Goal: Transaction & Acquisition: Purchase product/service

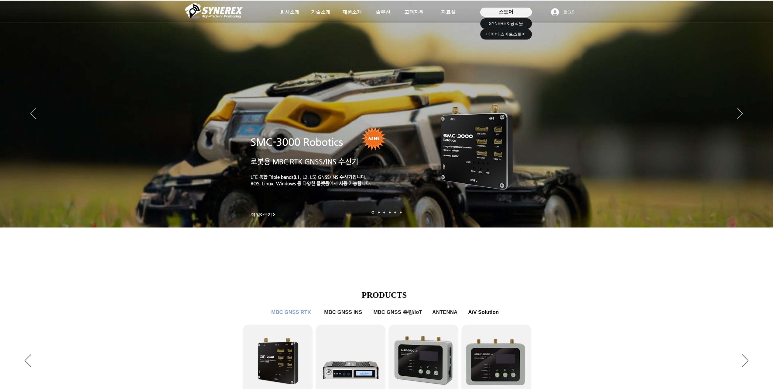
click at [498, 11] on div "스토어" at bounding box center [507, 12] width 52 height 9
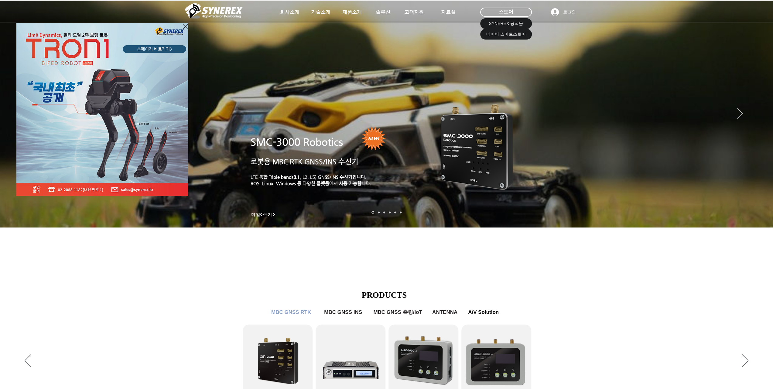
click at [500, 34] on div "LimX Dinamics" at bounding box center [386, 194] width 773 height 389
click at [500, 33] on div "LimX Dinamics" at bounding box center [386, 194] width 773 height 389
click at [509, 33] on div "LimX Dinamics" at bounding box center [386, 194] width 773 height 389
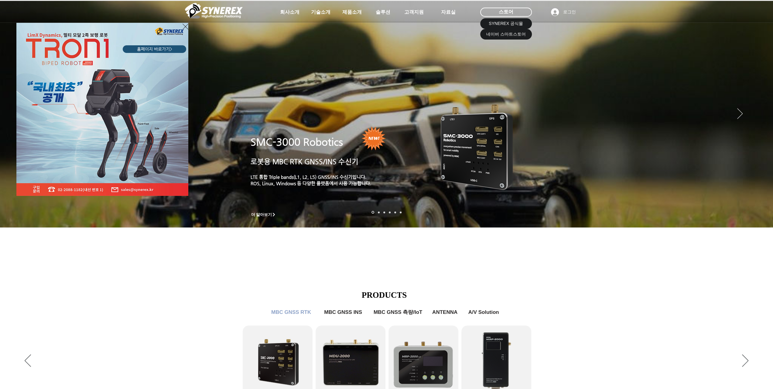
click at [509, 33] on div "LimX Dinamics" at bounding box center [386, 194] width 773 height 389
click at [515, 34] on div "LimX Dinamics" at bounding box center [386, 194] width 773 height 389
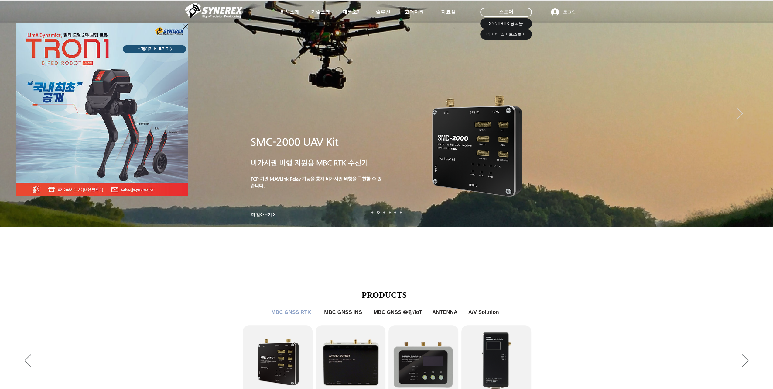
click at [485, 35] on div "LimX Dinamics" at bounding box center [386, 194] width 773 height 389
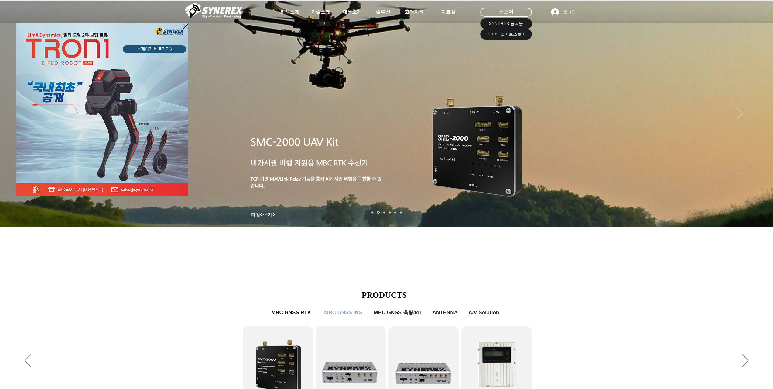
click at [761, 213] on div "LimX Dinamics" at bounding box center [386, 194] width 773 height 389
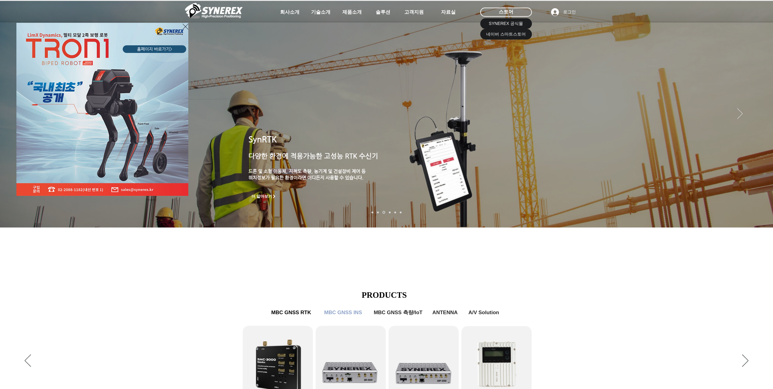
click at [760, 213] on div "LimX Dinamics" at bounding box center [386, 194] width 773 height 389
click at [694, 378] on div "LimX Dinamics" at bounding box center [386, 194] width 773 height 389
click at [695, 374] on div "LimX Dinamics" at bounding box center [386, 194] width 773 height 389
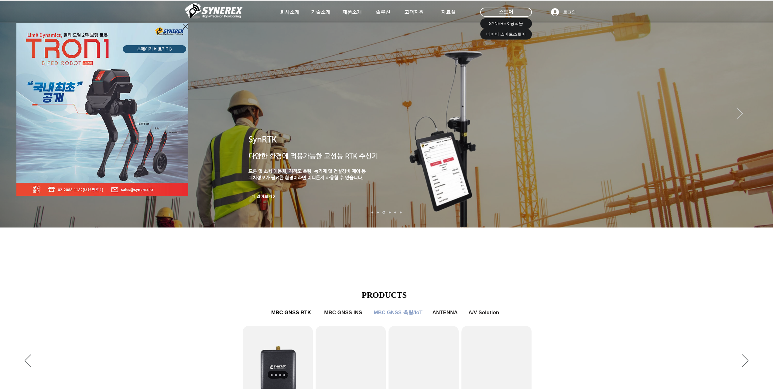
click at [695, 209] on div "LimX Dinamics" at bounding box center [386, 194] width 773 height 389
click at [759, 212] on div "LimX Dinamics" at bounding box center [386, 194] width 773 height 389
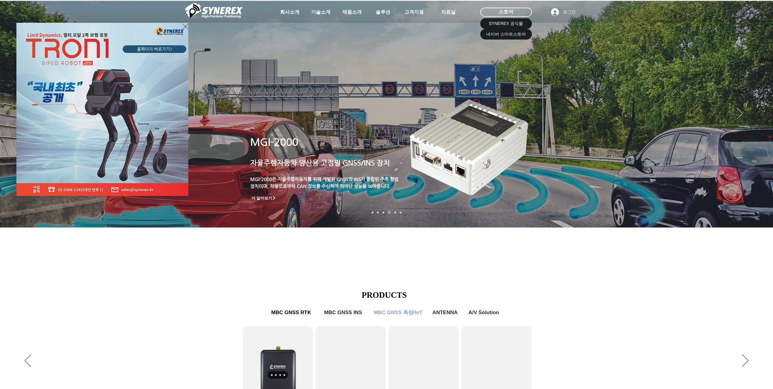
click at [515, 24] on div "LimX Dinamics" at bounding box center [386, 194] width 773 height 389
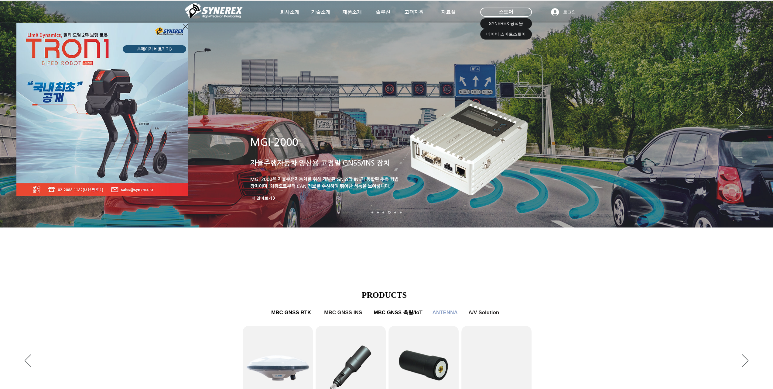
click at [726, 219] on div "LimX Dinamics" at bounding box center [386, 194] width 773 height 389
click at [185, 26] on icon "사이트로 돌아가기" at bounding box center [186, 27] width 6 height 8
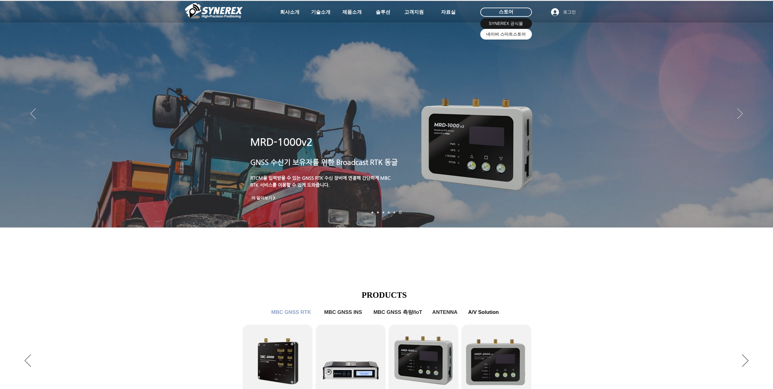
click at [514, 35] on span "네이버 스마트스토어" at bounding box center [507, 34] width 40 height 6
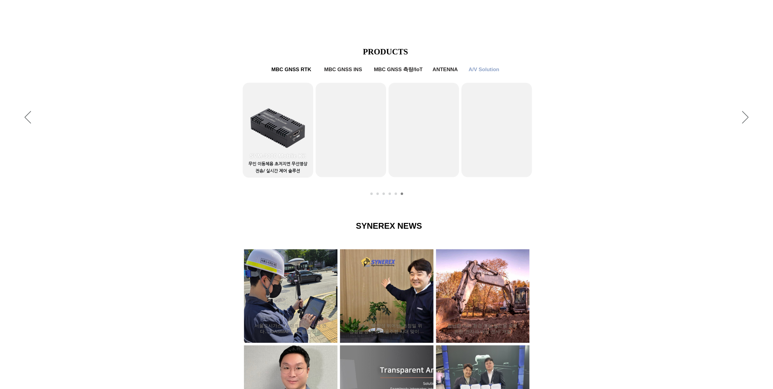
scroll to position [152, 0]
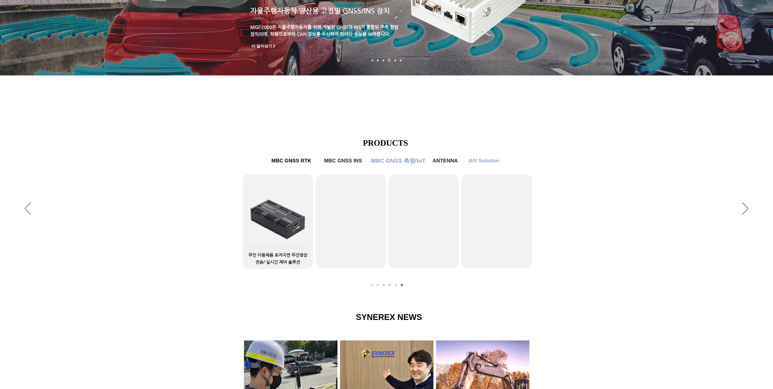
click at [406, 157] on span "MBC GNSS 측량/IoT" at bounding box center [398, 161] width 54 height 8
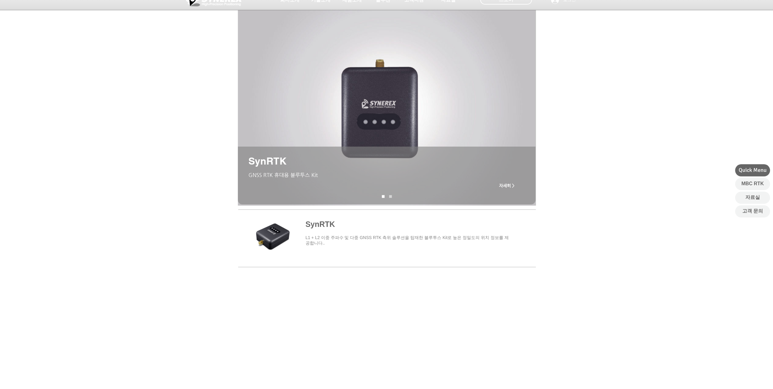
scroll to position [30, 0]
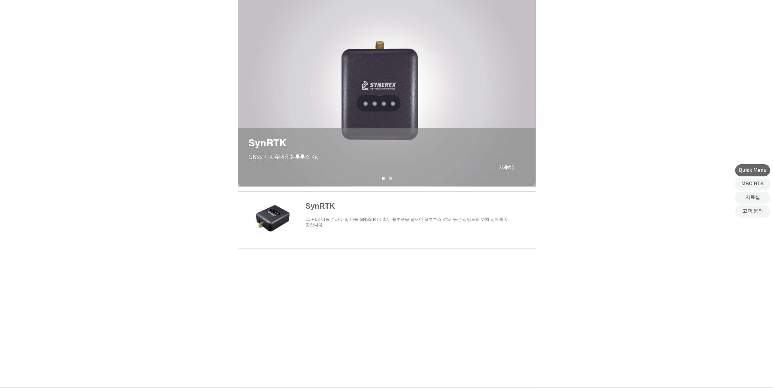
scroll to position [152, 0]
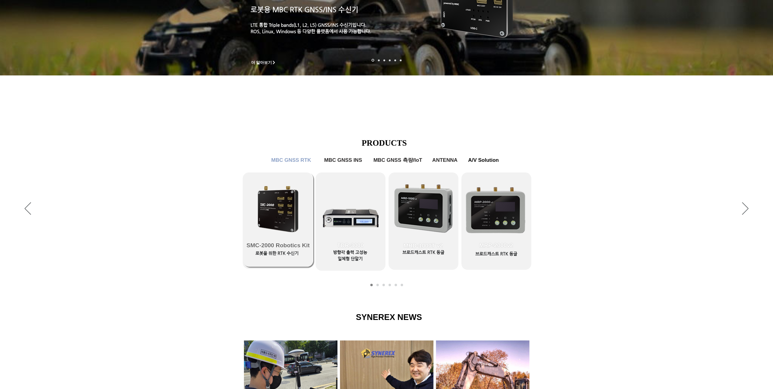
click at [282, 215] on link "SMC-2000 Robotics Kit" at bounding box center [278, 219] width 70 height 94
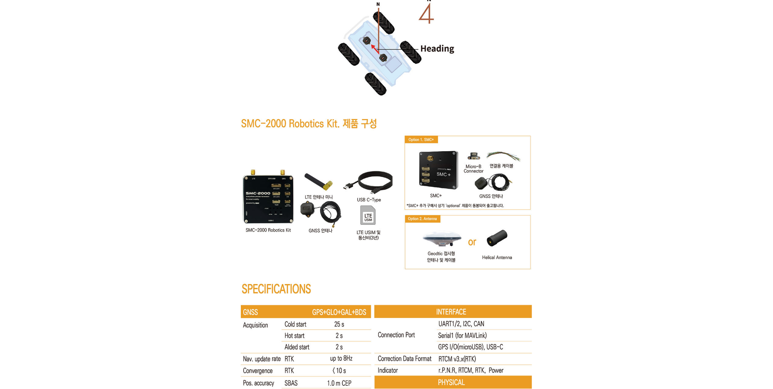
scroll to position [3009, 0]
